Goal: Task Accomplishment & Management: Manage account settings

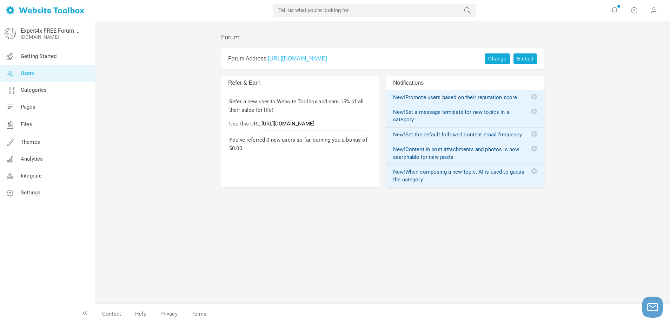
click at [31, 70] on span "Users" at bounding box center [28, 73] width 14 height 6
click at [28, 73] on span "Users" at bounding box center [28, 73] width 14 height 6
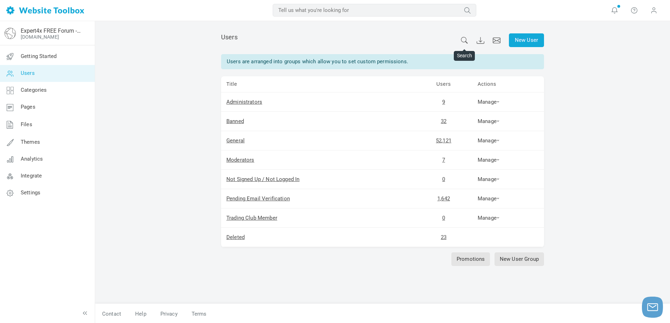
click at [464, 38] on icon at bounding box center [465, 40] width 8 height 7
paste input "martin.josef.riedl@gmail.com"
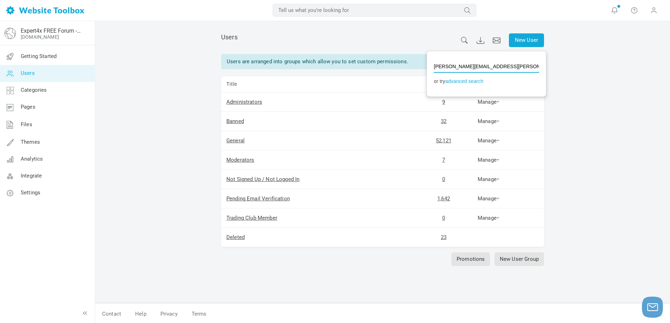
type input "indigos"
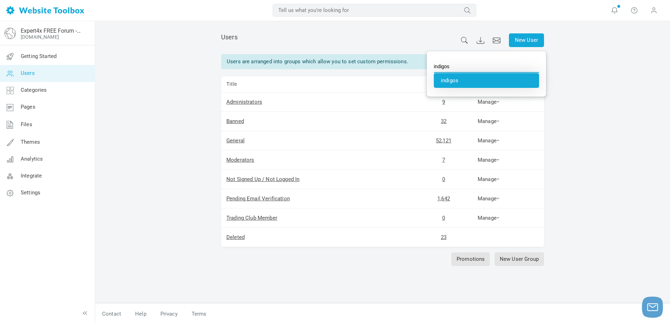
click at [441, 83] on li "indigos" at bounding box center [486, 80] width 105 height 15
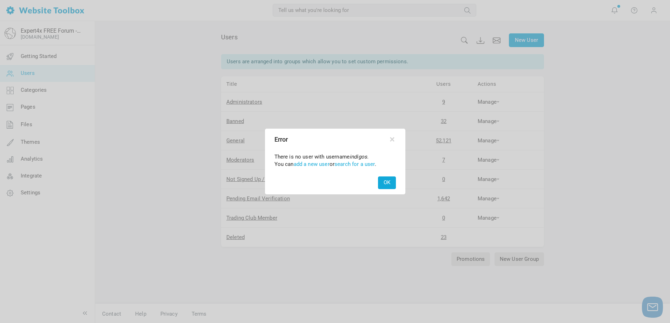
click at [387, 182] on button "OK" at bounding box center [387, 182] width 18 height 12
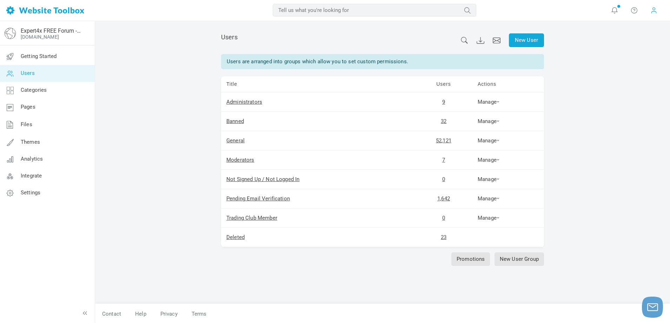
click at [652, 12] on span at bounding box center [654, 10] width 7 height 8
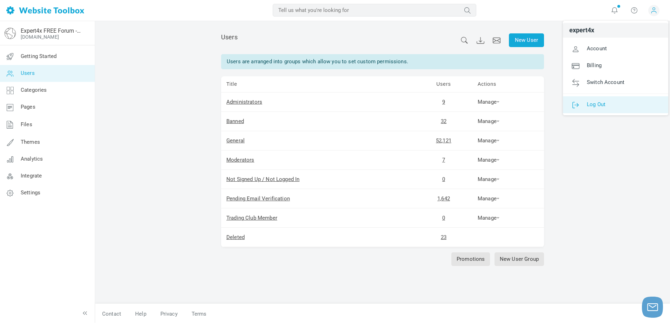
drag, startPoint x: 590, startPoint y: 104, endPoint x: 579, endPoint y: 84, distance: 22.2
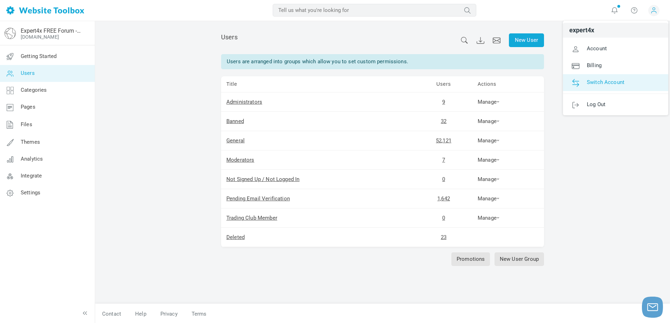
click at [590, 104] on span "Log Out" at bounding box center [596, 104] width 19 height 6
